Goal: Transaction & Acquisition: Purchase product/service

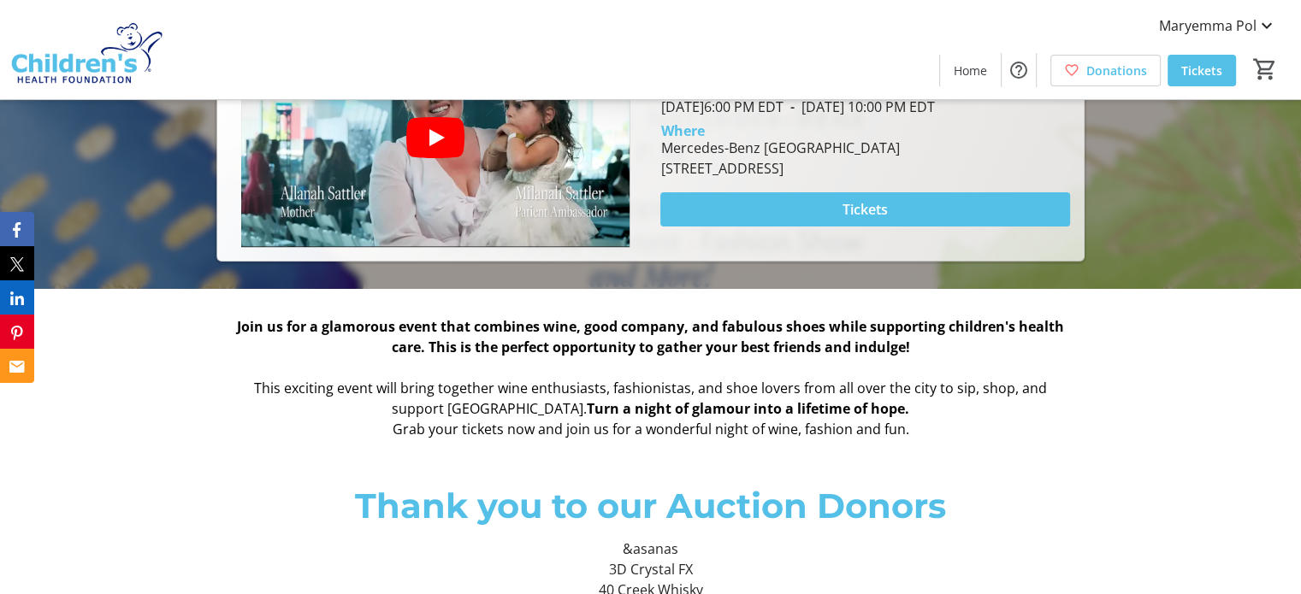
scroll to position [428, 0]
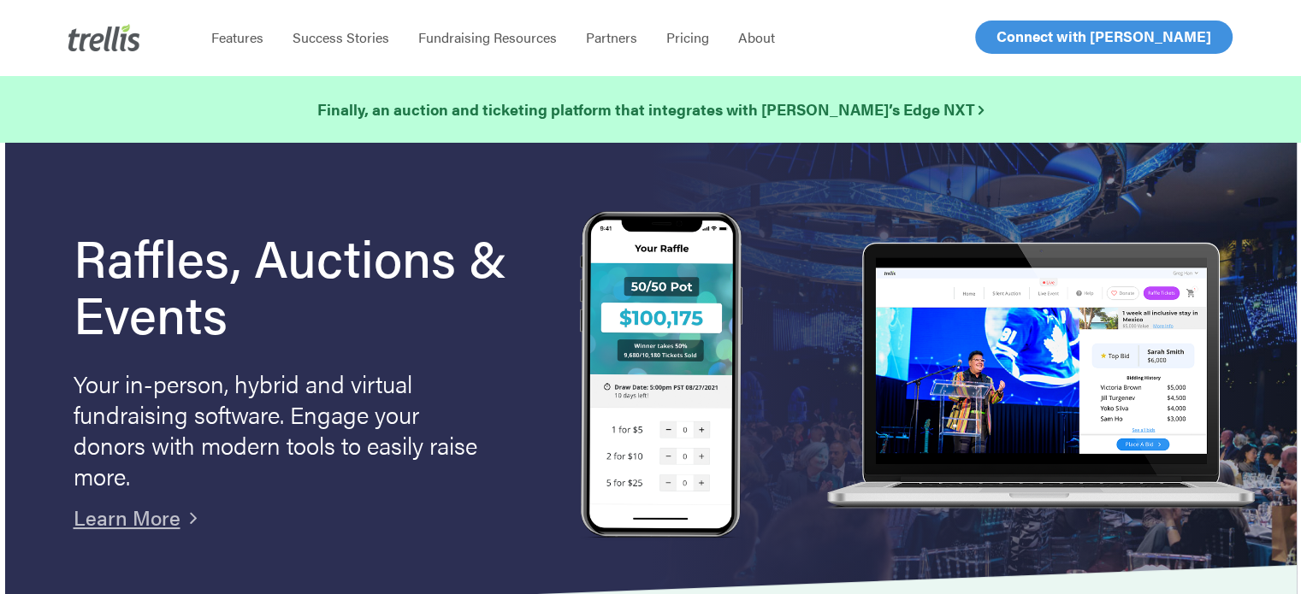
click at [1009, 38] on span "Log In" at bounding box center [1015, 37] width 41 height 21
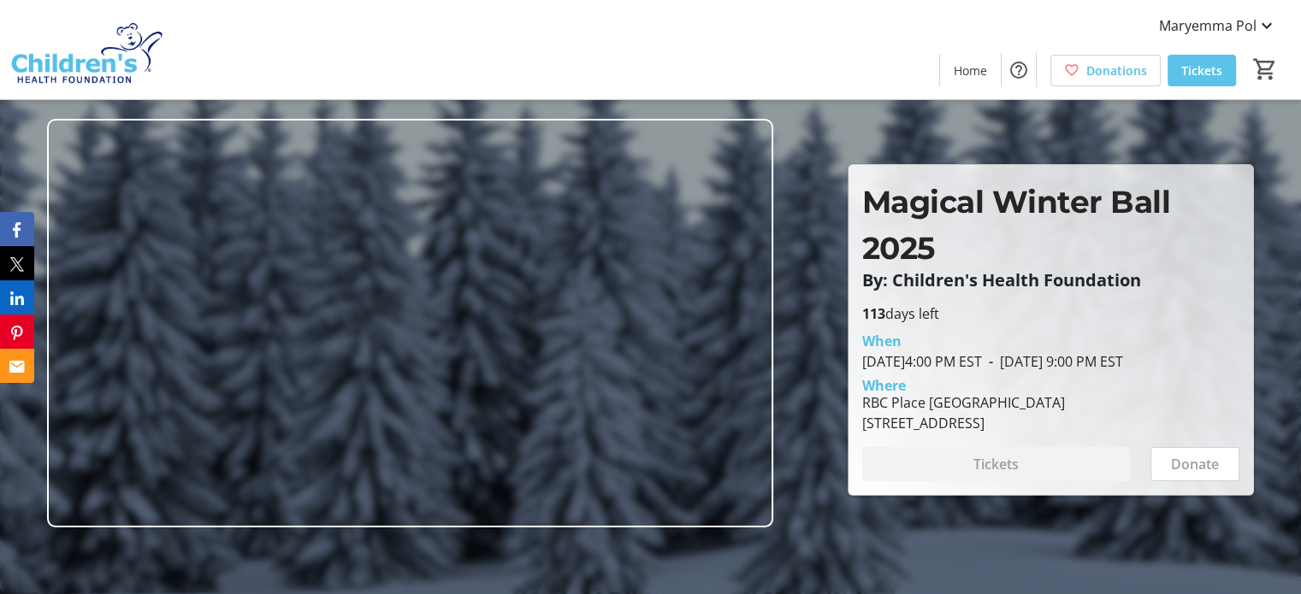
click at [1187, 65] on span "Tickets" at bounding box center [1201, 71] width 41 height 18
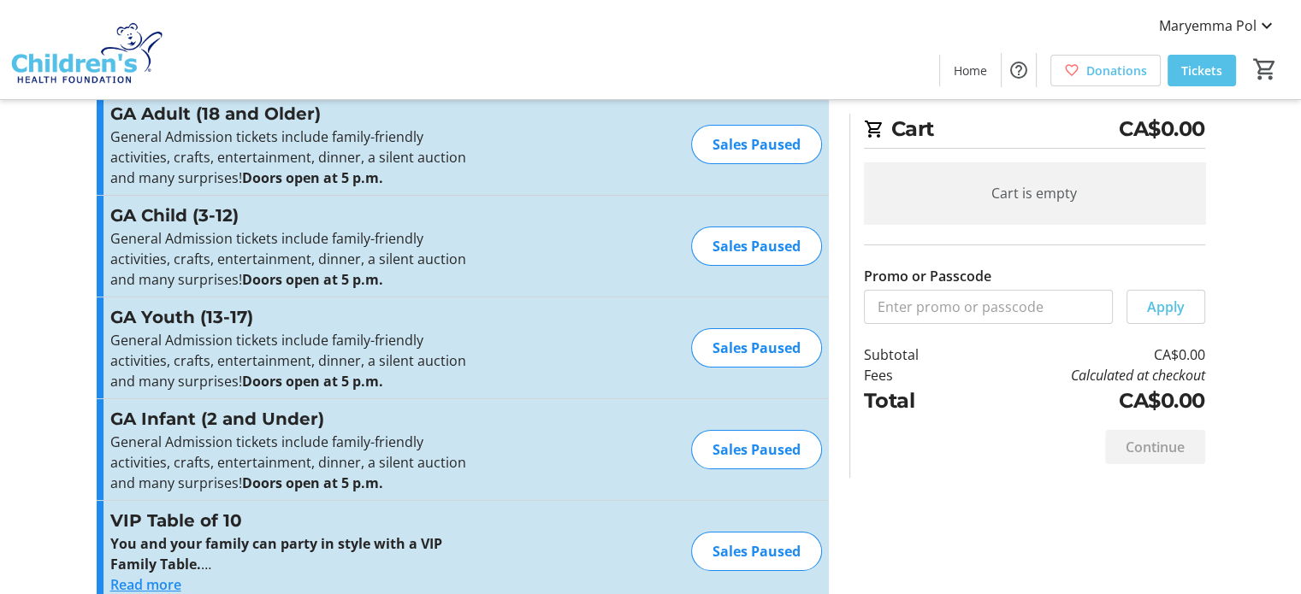
scroll to position [75, 0]
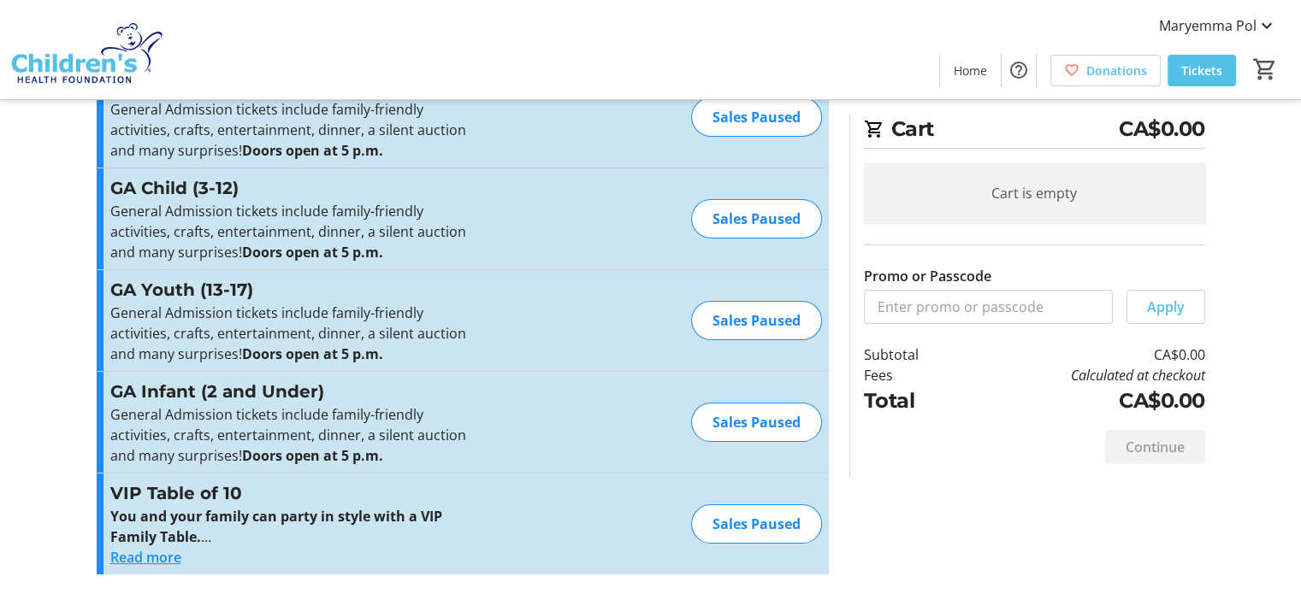
click at [133, 552] on button "Read more" at bounding box center [145, 557] width 71 height 21
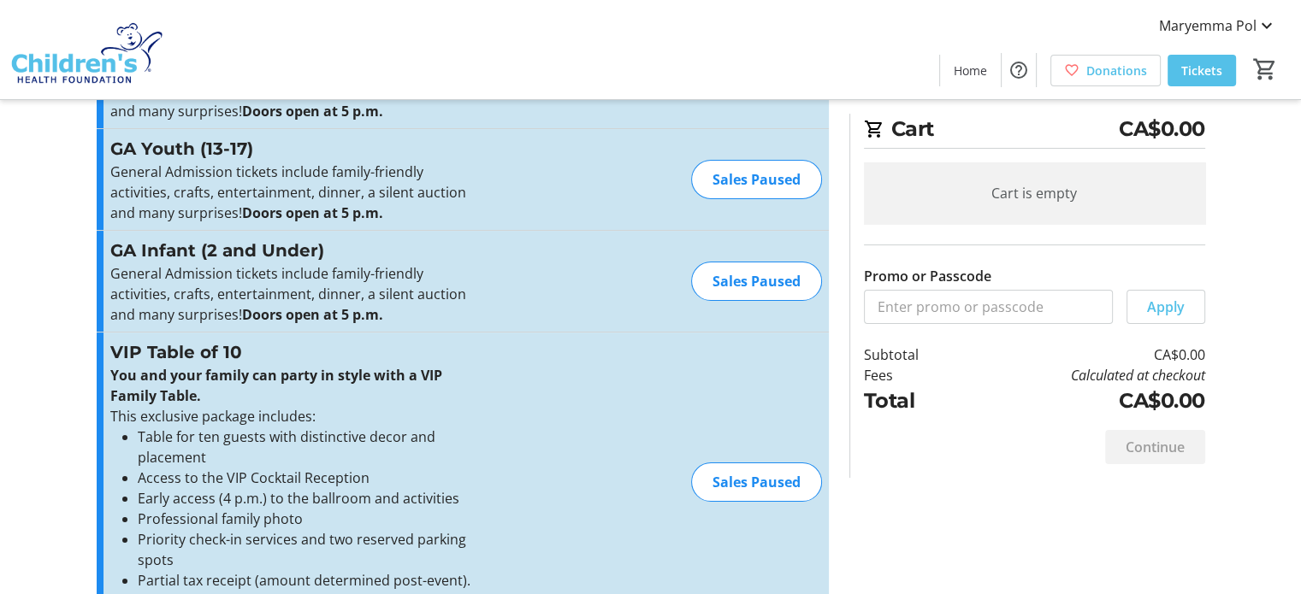
scroll to position [274, 0]
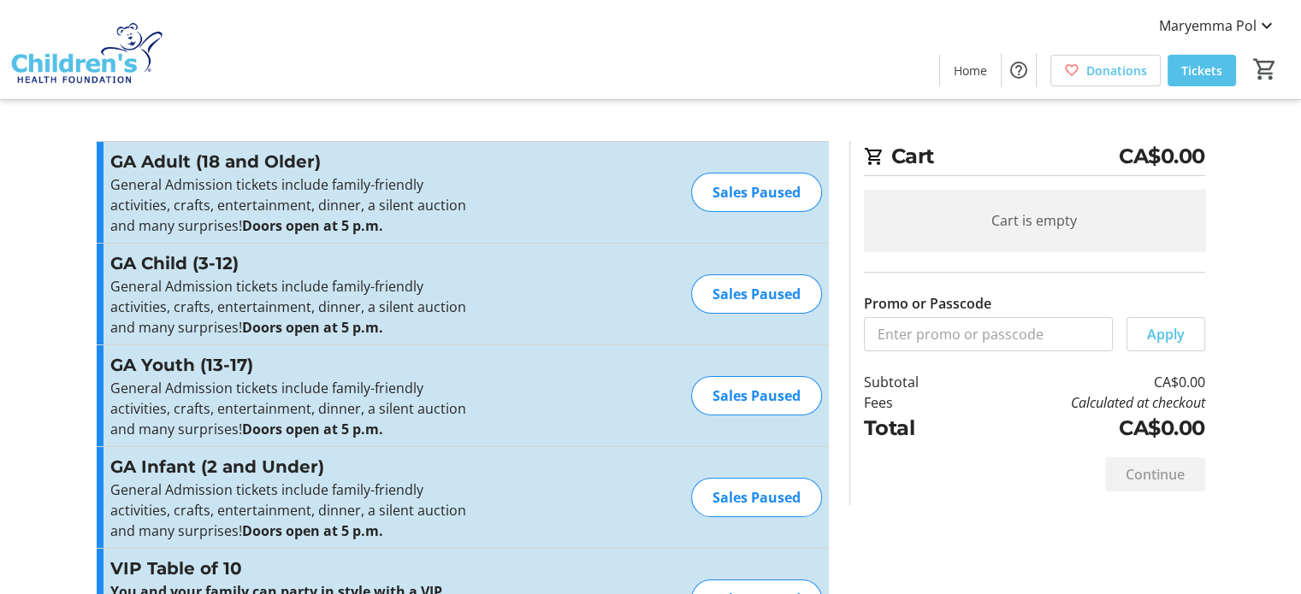
scroll to position [75, 0]
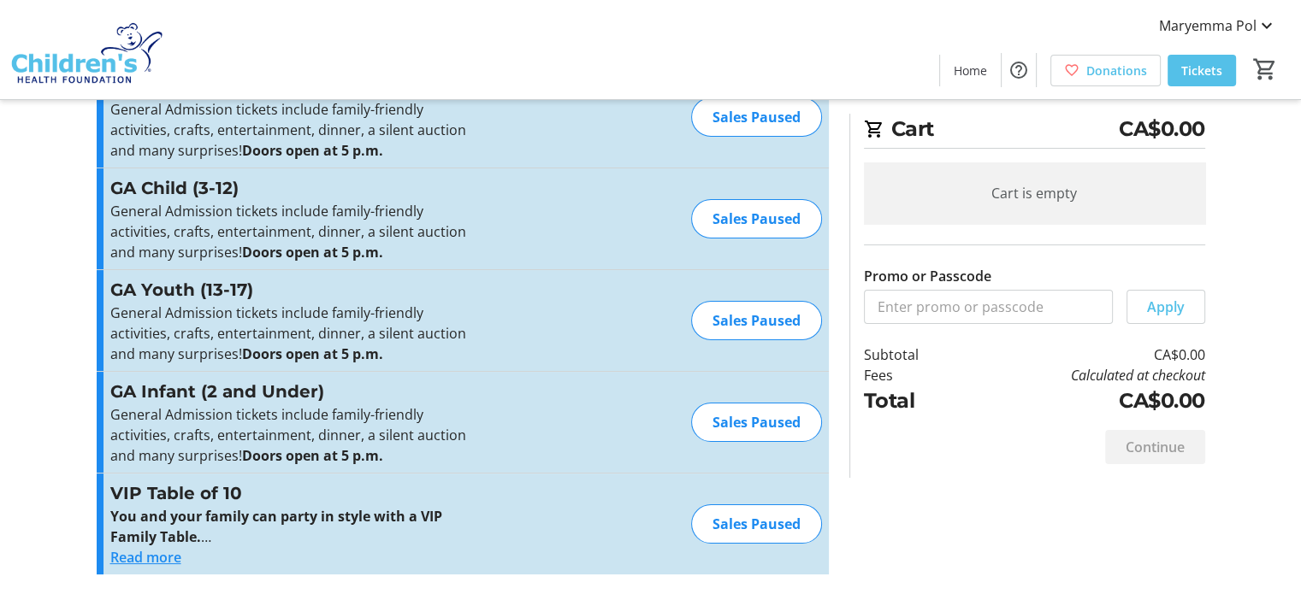
click at [159, 559] on button "Read more" at bounding box center [145, 557] width 71 height 21
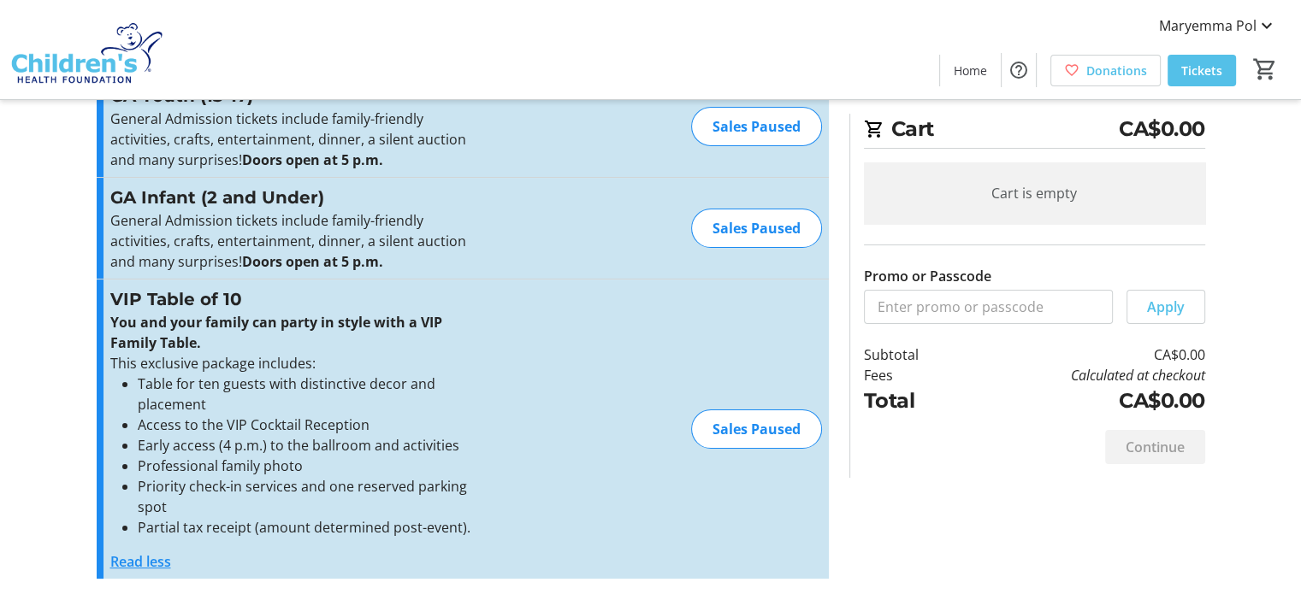
scroll to position [274, 0]
